Goal: Transaction & Acquisition: Purchase product/service

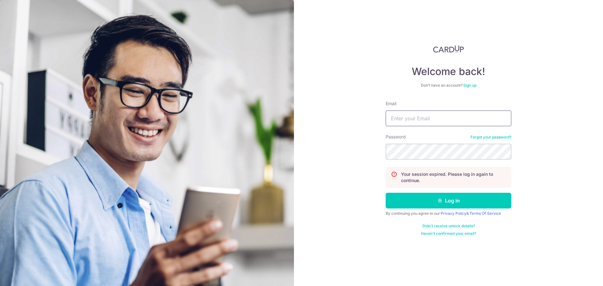
click at [405, 121] on input "Email" at bounding box center [448, 118] width 126 height 16
type input "raymondpeh98@gmail.com"
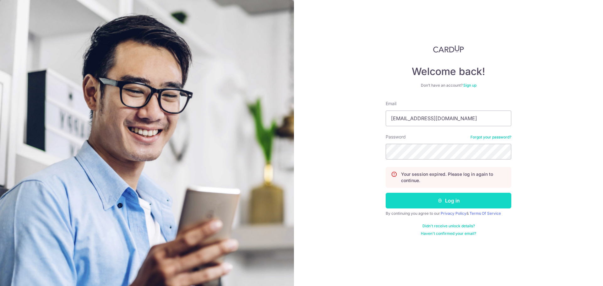
click at [474, 198] on button "Log in" at bounding box center [448, 201] width 126 height 16
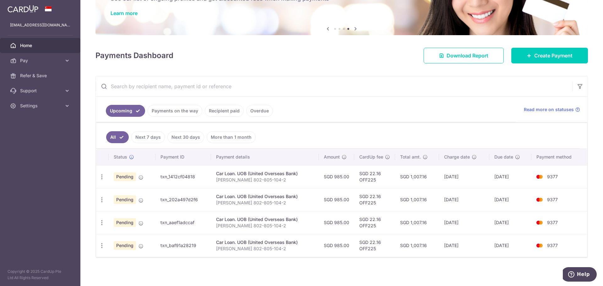
scroll to position [47, 0]
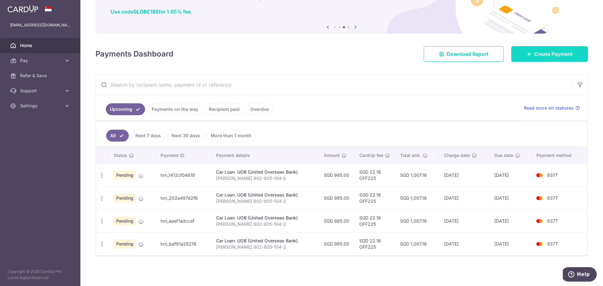
click at [552, 53] on span "Create Payment" at bounding box center [553, 54] width 38 height 8
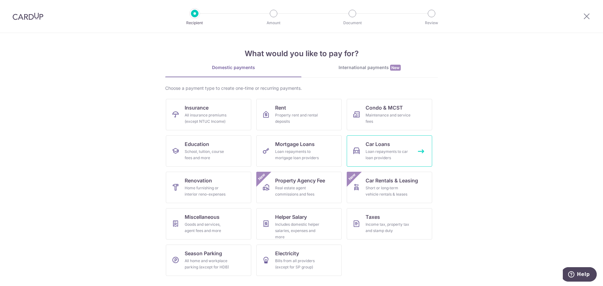
click at [378, 145] on span "Car Loans" at bounding box center [377, 144] width 24 height 8
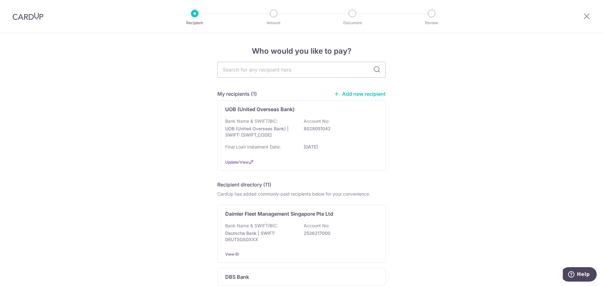
click at [361, 94] on link "Add new recipient" at bounding box center [360, 94] width 52 height 6
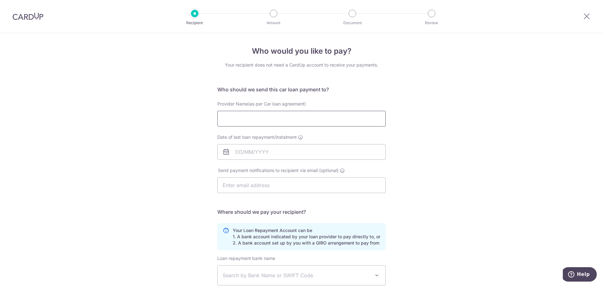
click at [244, 117] on input "Provider Name(as per Car loan agreement)" at bounding box center [301, 119] width 168 height 16
click at [231, 119] on input "Peh boon cheng" at bounding box center [301, 119] width 168 height 16
click at [246, 119] on input "Peh boon cheng" at bounding box center [301, 119] width 168 height 16
click at [268, 154] on input "Date of last loan repayment/instalment" at bounding box center [301, 152] width 168 height 16
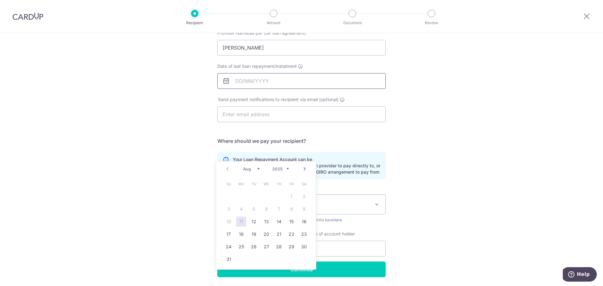
scroll to position [92, 0]
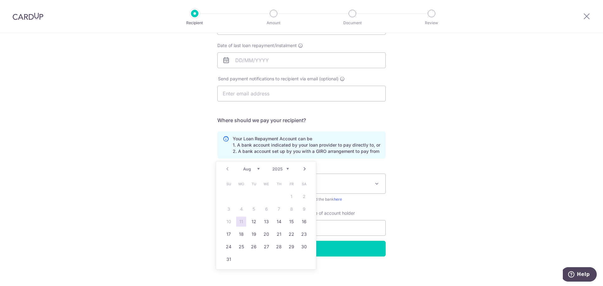
click at [424, 188] on div "Who would you like to pay? Your recipient does not need a CardUp account to rec…" at bounding box center [301, 113] width 603 height 345
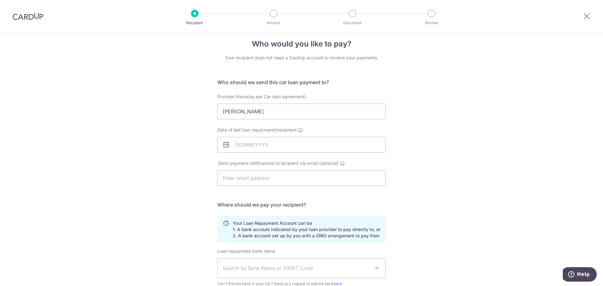
scroll to position [0, 0]
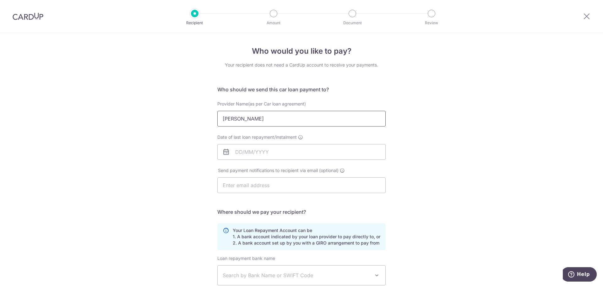
click at [233, 117] on input "Peh boon Cheng" at bounding box center [301, 119] width 168 height 16
type input "Peh Boon Cheng"
click at [416, 152] on div "Who would you like to pay? Your recipient does not need a CardUp account to rec…" at bounding box center [301, 205] width 603 height 345
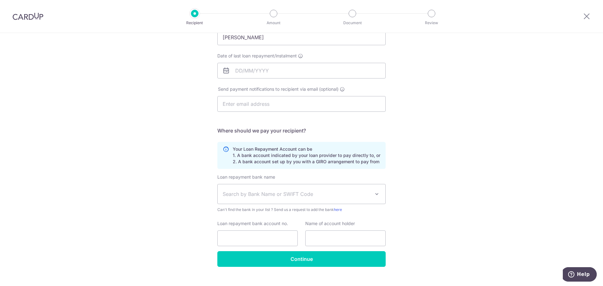
scroll to position [92, 0]
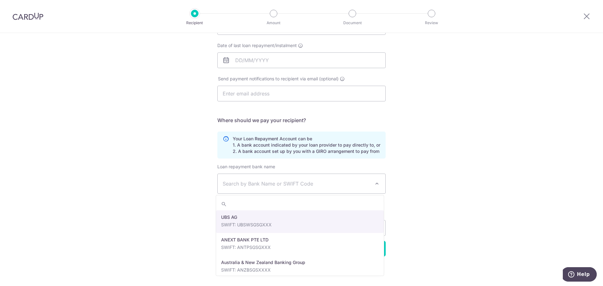
click at [374, 184] on span at bounding box center [377, 184] width 8 height 8
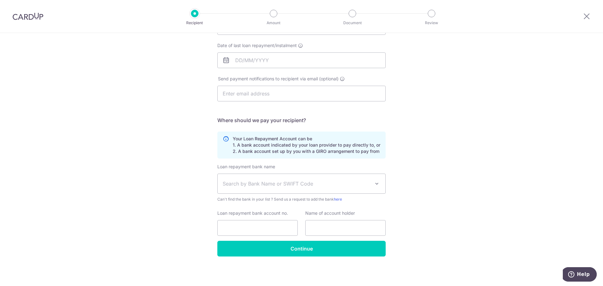
click at [449, 185] on div "Who would you like to pay? Your recipient does not need a CardUp account to rec…" at bounding box center [301, 113] width 603 height 345
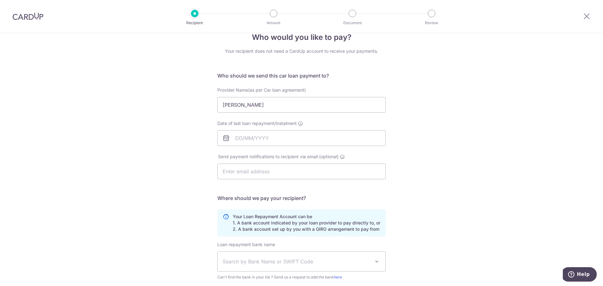
scroll to position [0, 0]
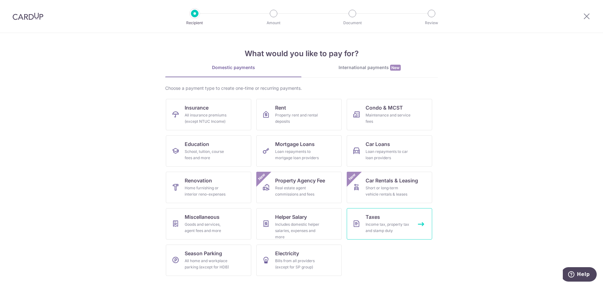
click at [393, 224] on div "Income tax, property tax and stamp duty" at bounding box center [387, 227] width 45 height 13
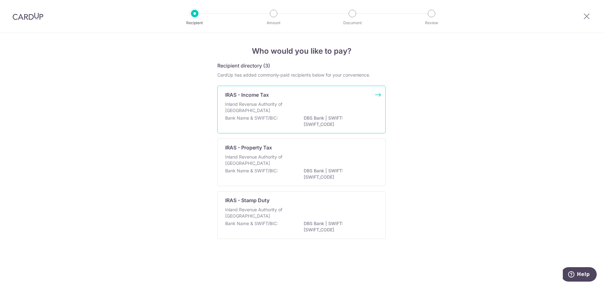
click at [299, 123] on div "Bank Name & SWIFT/BIC: DBS Bank | SWIFT: [SWIFT_CODE]" at bounding box center [301, 121] width 153 height 13
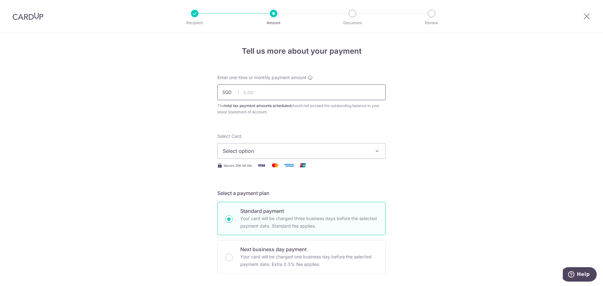
click at [246, 94] on input "text" at bounding box center [301, 92] width 168 height 16
type input "561.32"
click at [376, 151] on icon "button" at bounding box center [377, 151] width 6 height 6
click at [261, 193] on span "**** 9377" at bounding box center [302, 196] width 158 height 8
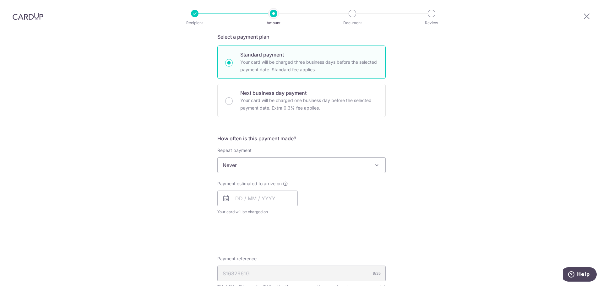
scroll to position [157, 0]
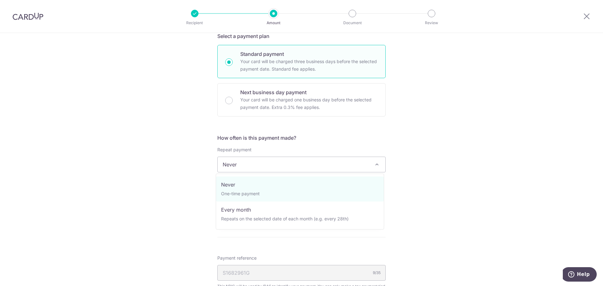
click at [376, 162] on span at bounding box center [377, 165] width 8 height 8
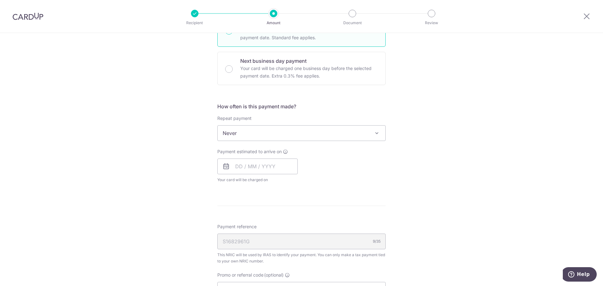
scroll to position [220, 0]
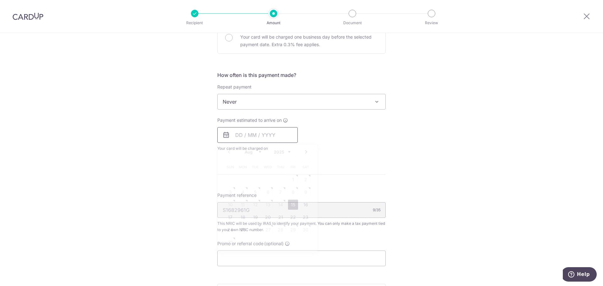
click at [262, 137] on input "text" at bounding box center [257, 135] width 80 height 16
click at [347, 142] on div "Payment estimated to arrive on Prev Next Aug Sep Oct Nov [DATE] 2026 Sun Mon Tu…" at bounding box center [301, 134] width 176 height 35
click at [222, 134] on icon at bounding box center [226, 135] width 8 height 8
click at [224, 136] on icon at bounding box center [226, 135] width 8 height 8
click at [237, 135] on input "text" at bounding box center [257, 135] width 80 height 16
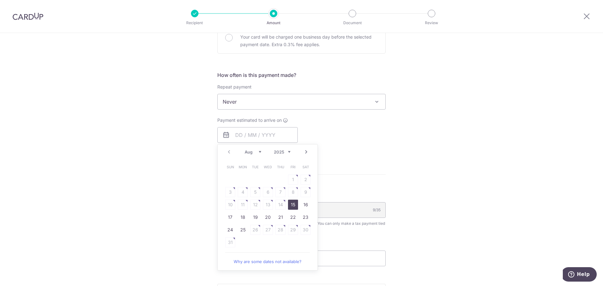
click at [304, 152] on link "Next" at bounding box center [306, 152] width 8 height 8
click at [383, 150] on div "Payment estimated to arrive on Prev Next Aug Sep Oct Nov [DATE] 2026 Sun Mon Tu…" at bounding box center [301, 134] width 176 height 35
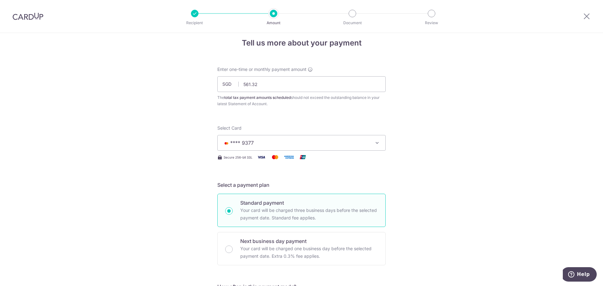
scroll to position [0, 0]
